Goal: Register for event/course

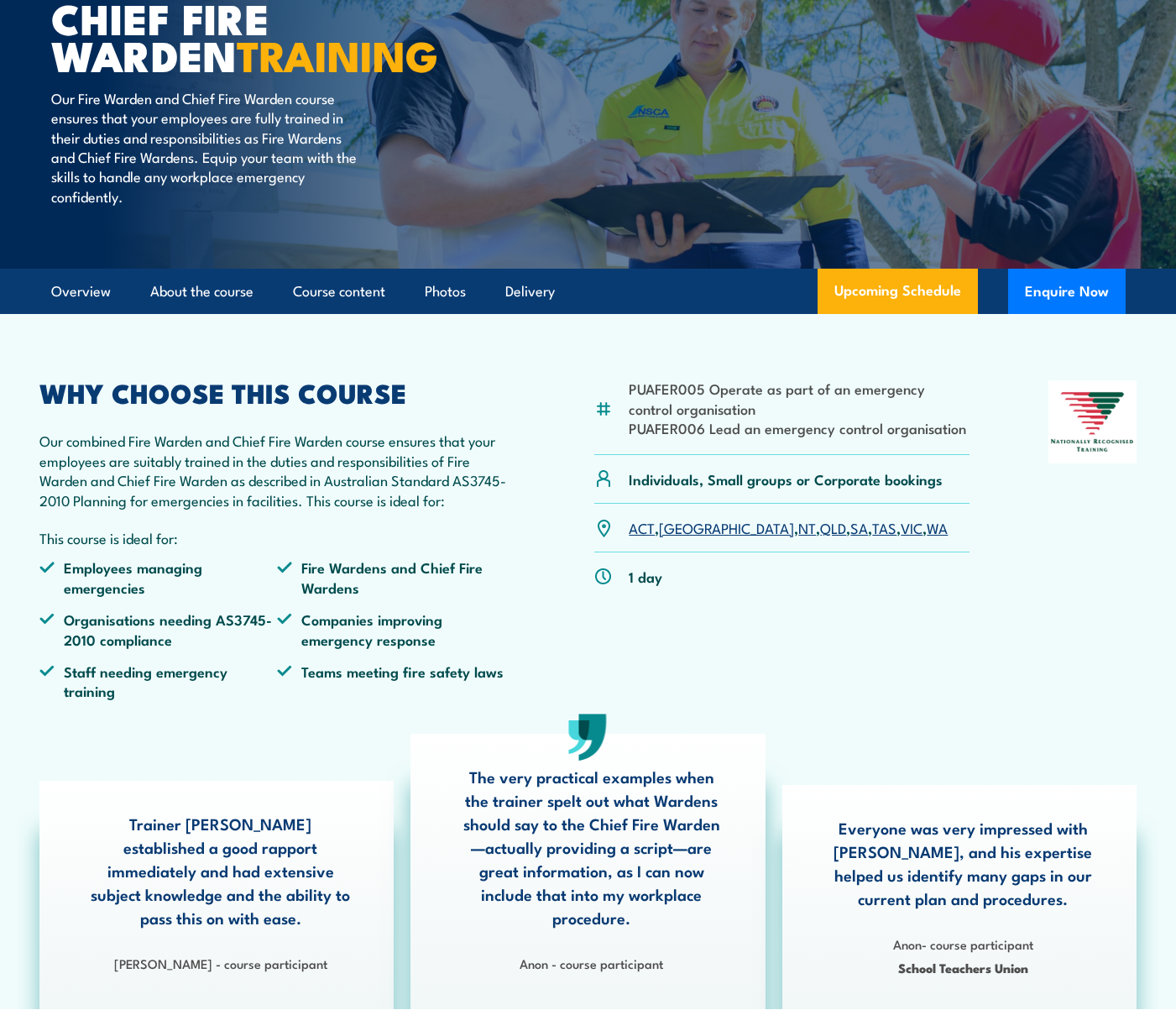
scroll to position [221, 0]
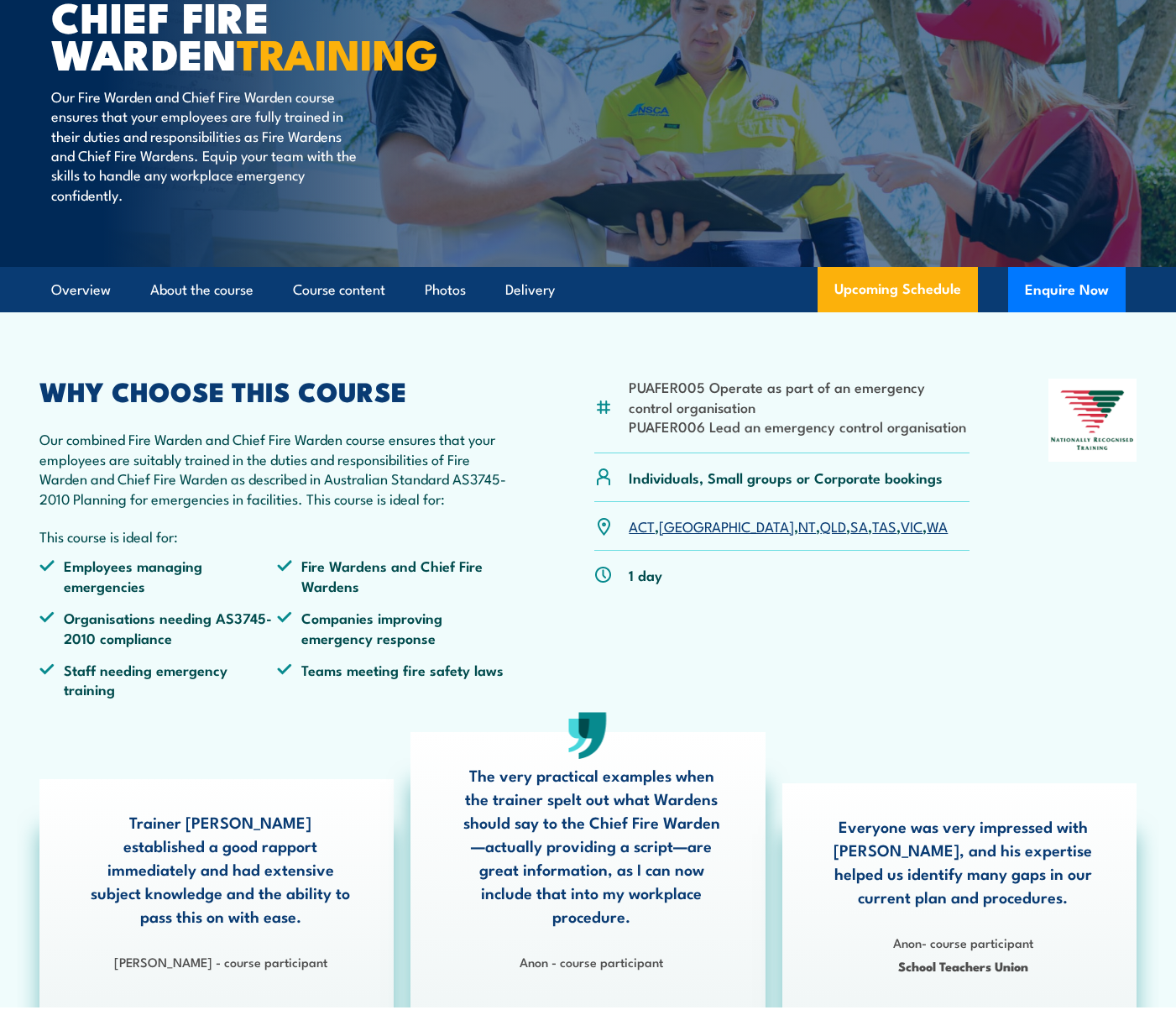
click at [685, 526] on link "[GEOGRAPHIC_DATA]" at bounding box center [727, 525] width 136 height 20
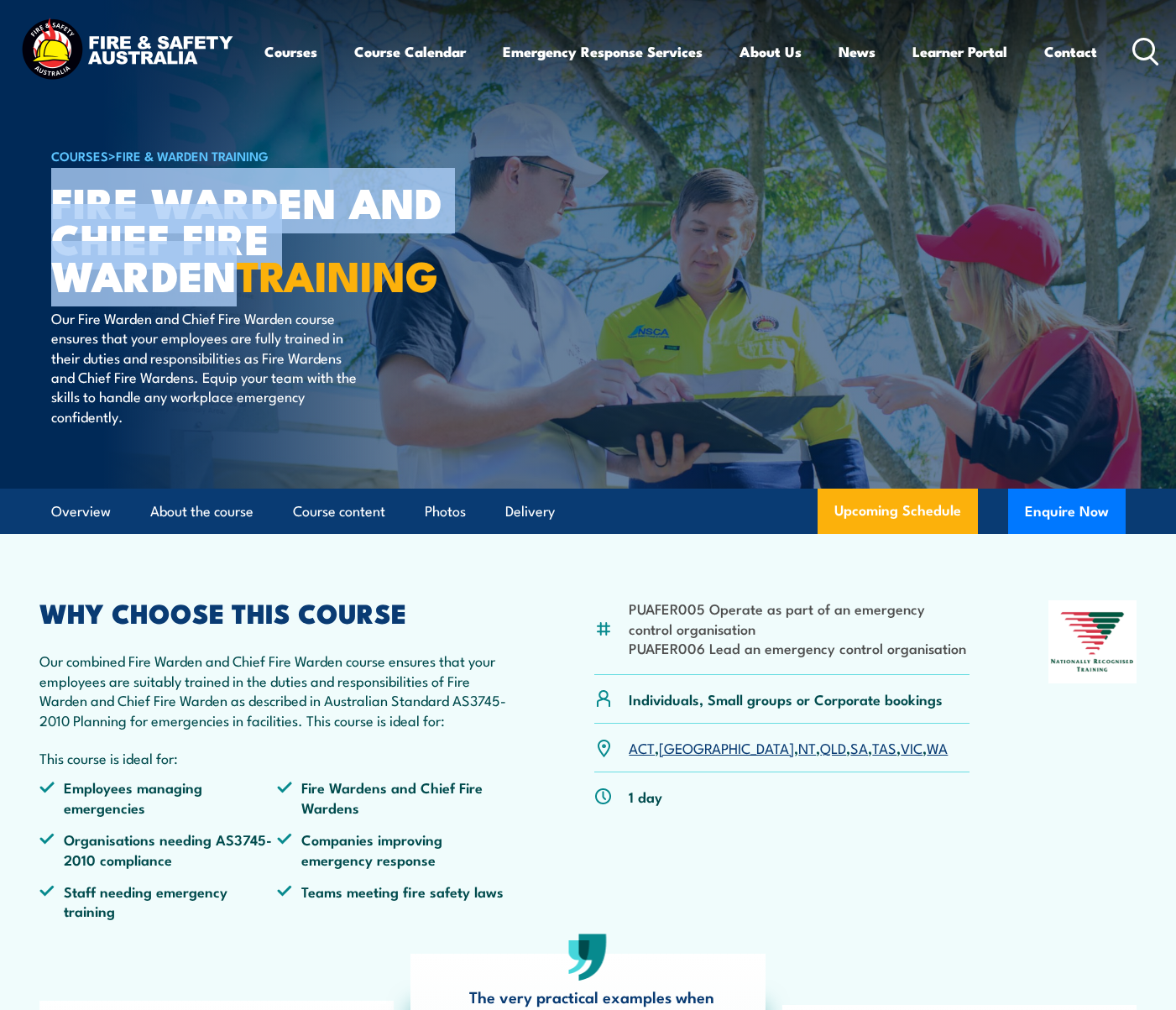
drag, startPoint x: 479, startPoint y: 239, endPoint x: -15, endPoint y: 203, distance: 495.3
click at [0, 203] on html "Courses Course Calendar Emergency Response Services Services Overview Emergency…" at bounding box center [588, 505] width 1176 height 1010
copy h1 "Fire Warden and Chief Fire Warden"
